Goal: Obtain resource: Obtain resource

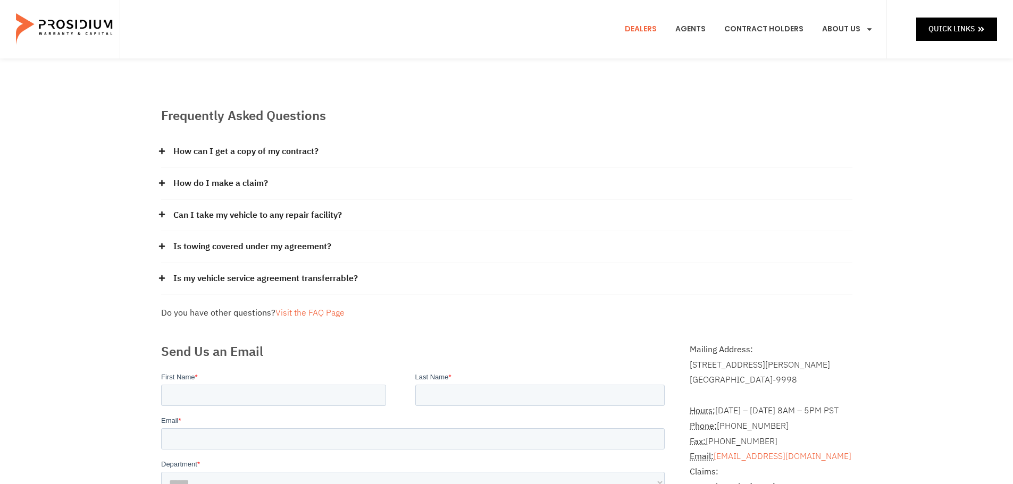
click at [655, 30] on link "Dealers" at bounding box center [641, 29] width 48 height 39
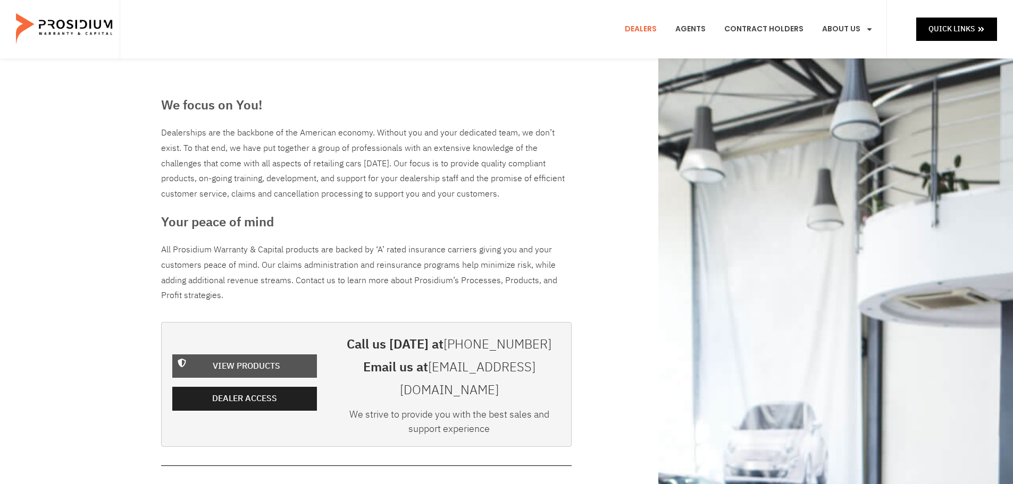
click at [298, 359] on span "View Products" at bounding box center [246, 366] width 117 height 15
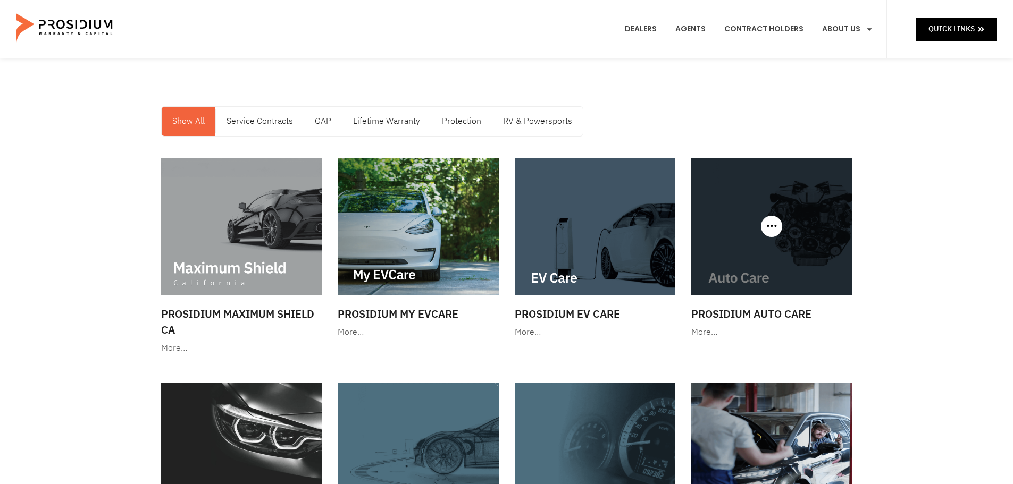
click at [818, 235] on img at bounding box center [771, 227] width 161 height 138
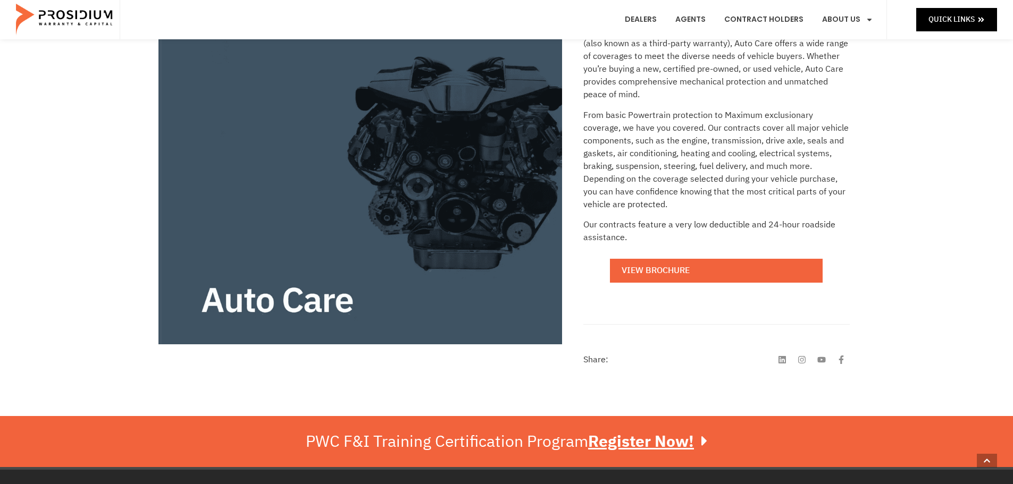
scroll to position [213, 0]
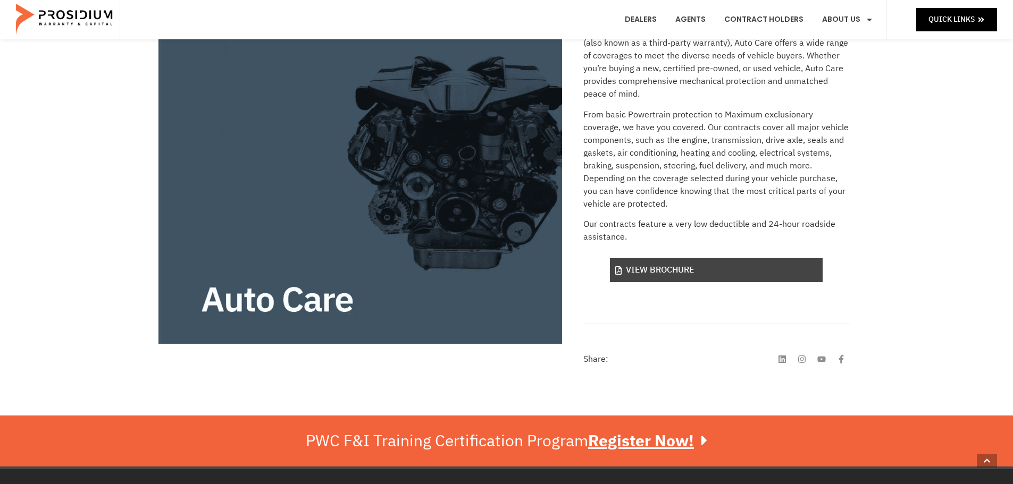
click at [743, 273] on link "View Brochure" at bounding box center [716, 270] width 213 height 24
